Goal: Transaction & Acquisition: Obtain resource

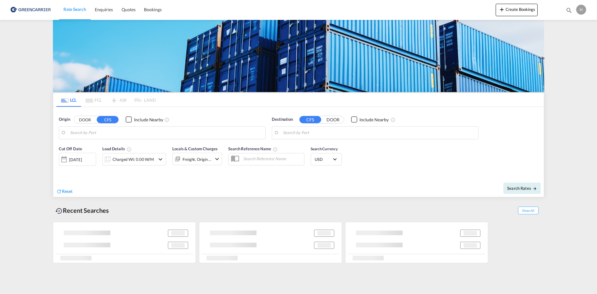
type input "DK-8700, Åes, [GEOGRAPHIC_DATA], [GEOGRAPHIC_DATA], [GEOGRAPHIC_DATA], [GEOGRAP…"
type input "[GEOGRAPHIC_DATA], SGSIN"
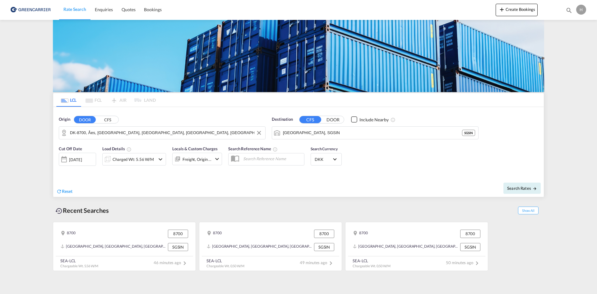
click at [183, 128] on input "DK-8700, Åes, [GEOGRAPHIC_DATA], [GEOGRAPHIC_DATA], [GEOGRAPHIC_DATA], [GEOGRAP…" at bounding box center [166, 132] width 192 height 9
click at [75, 132] on input "dk 8464" at bounding box center [166, 132] width 192 height 9
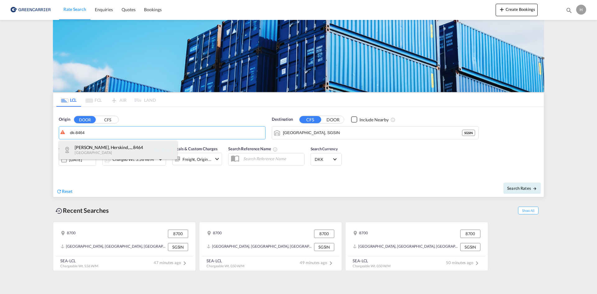
click at [98, 146] on div "[PERSON_NAME], [PERSON_NAME],... , 8464 [GEOGRAPHIC_DATA] DK-8464" at bounding box center [118, 150] width 118 height 19
type input "DK-8464, [PERSON_NAME], [GEOGRAPHIC_DATA], [GEOGRAPHIC_DATA], [GEOGRAPHIC_DATA]…"
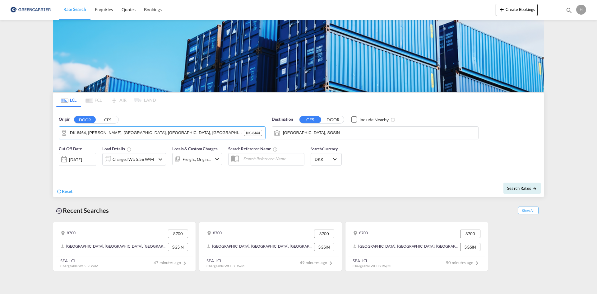
click at [344, 132] on input "[GEOGRAPHIC_DATA], SGSIN" at bounding box center [379, 132] width 192 height 9
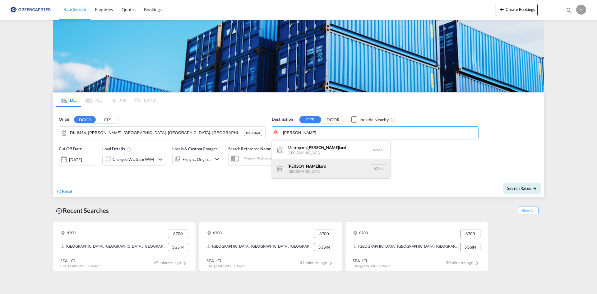
click at [326, 165] on div "[PERSON_NAME] land [GEOGRAPHIC_DATA] NZAKL" at bounding box center [331, 168] width 118 height 19
type input "[GEOGRAPHIC_DATA], NZAKL"
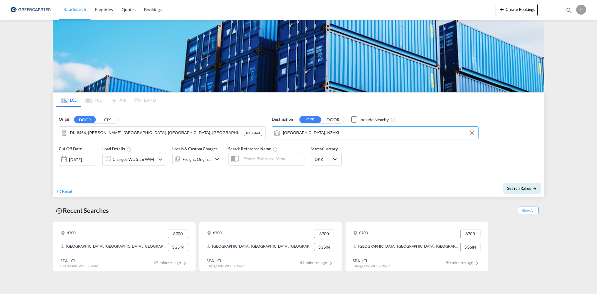
click at [136, 158] on div "Charged Wt: 5.56 W/M" at bounding box center [133, 159] width 41 height 9
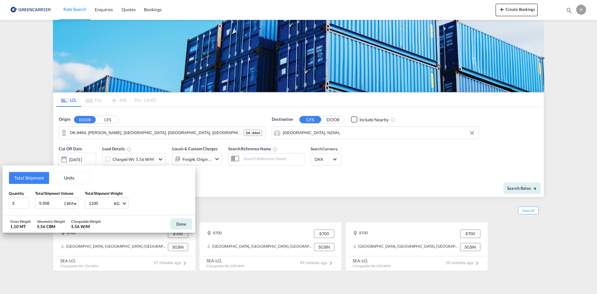
click at [67, 179] on div "CBM" at bounding box center [68, 203] width 9 height 5
click at [41, 179] on md-backdrop at bounding box center [298, 147] width 597 height 294
click at [41, 179] on input "5.558" at bounding box center [51, 203] width 25 height 11
click at [11, 179] on input "3" at bounding box center [19, 202] width 20 height 11
type input "1"
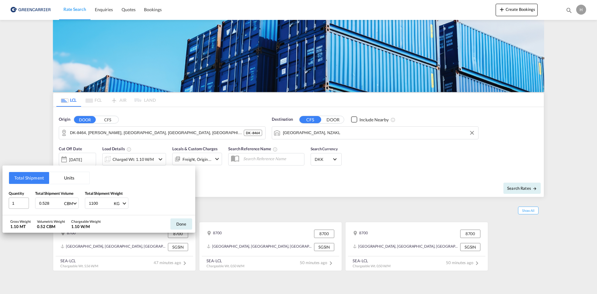
type input "0.528"
type input "250"
click at [183, 179] on button "Done" at bounding box center [181, 223] width 22 height 11
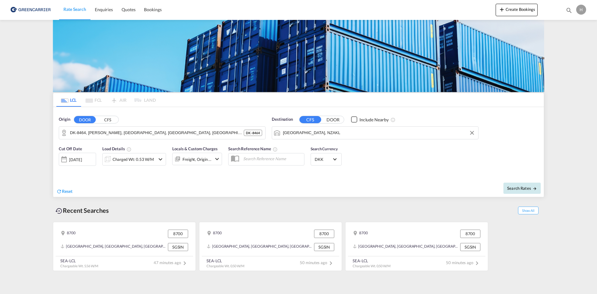
click at [393, 179] on span "Search Rates" at bounding box center [522, 188] width 30 height 5
type input "8464 to NZAKL / [DATE]"
